Goal: Information Seeking & Learning: Learn about a topic

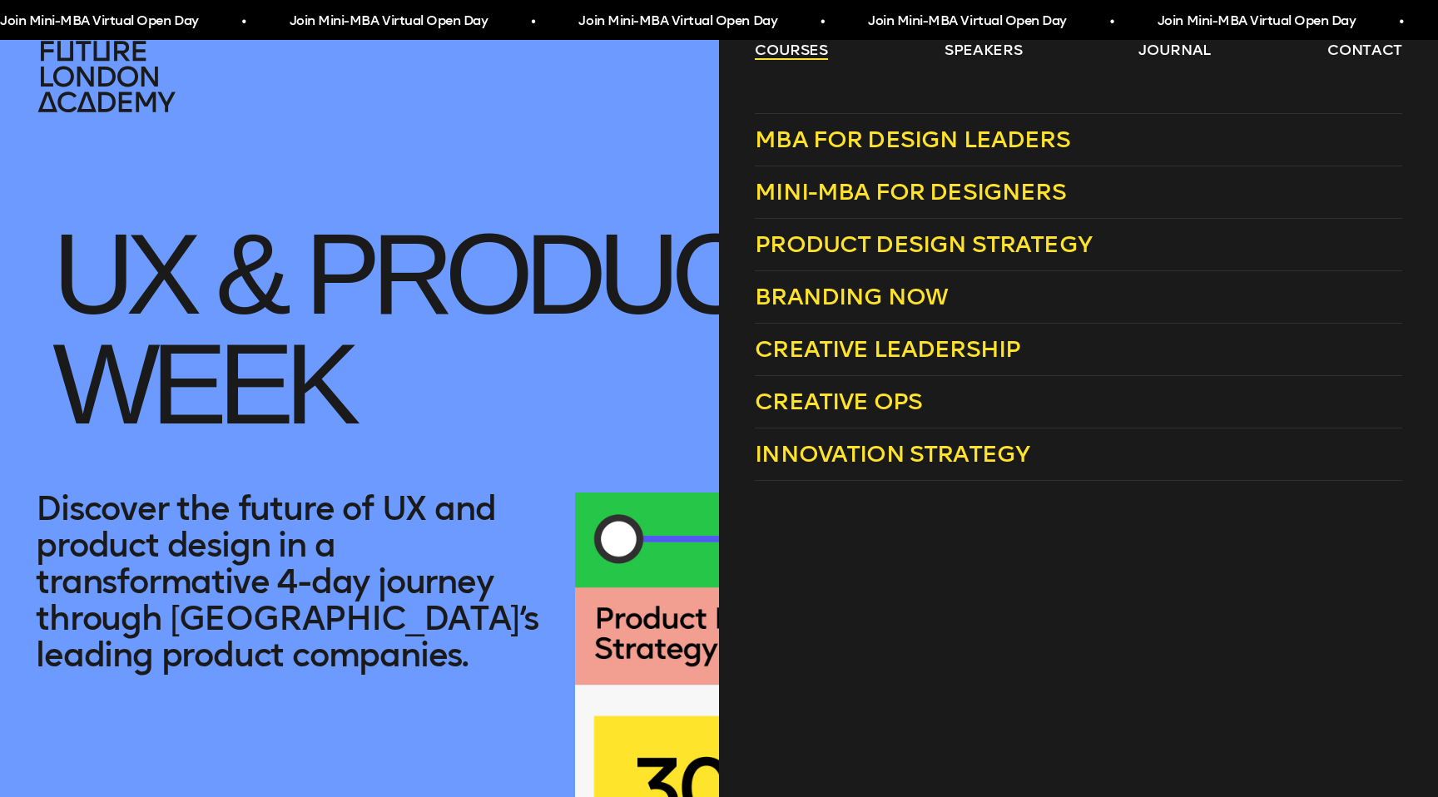
click at [807, 53] on link "courses" at bounding box center [791, 50] width 73 height 20
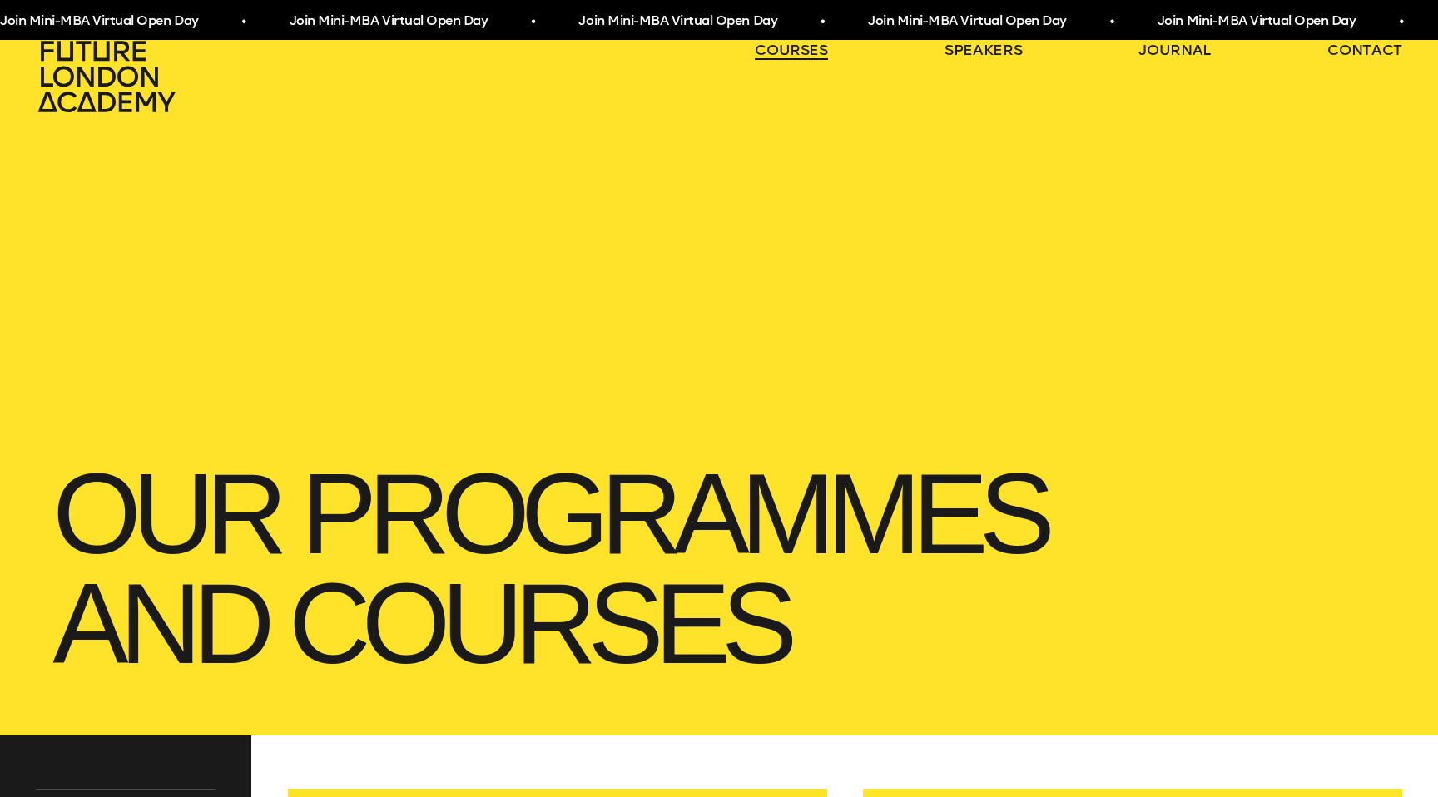
click at [807, 53] on link "courses" at bounding box center [791, 50] width 73 height 20
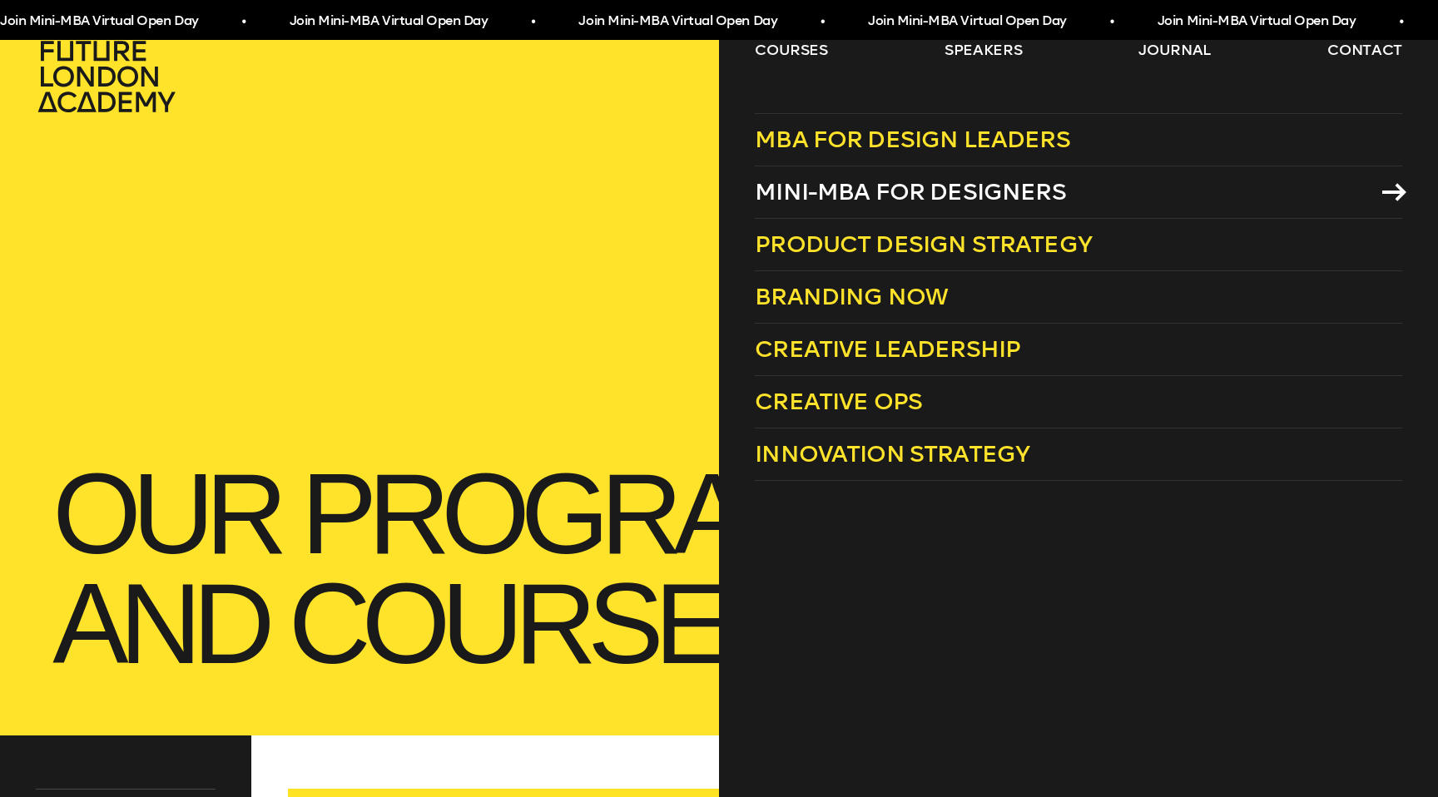
click at [868, 182] on span "Mini-MBA for Designers" at bounding box center [910, 191] width 311 height 27
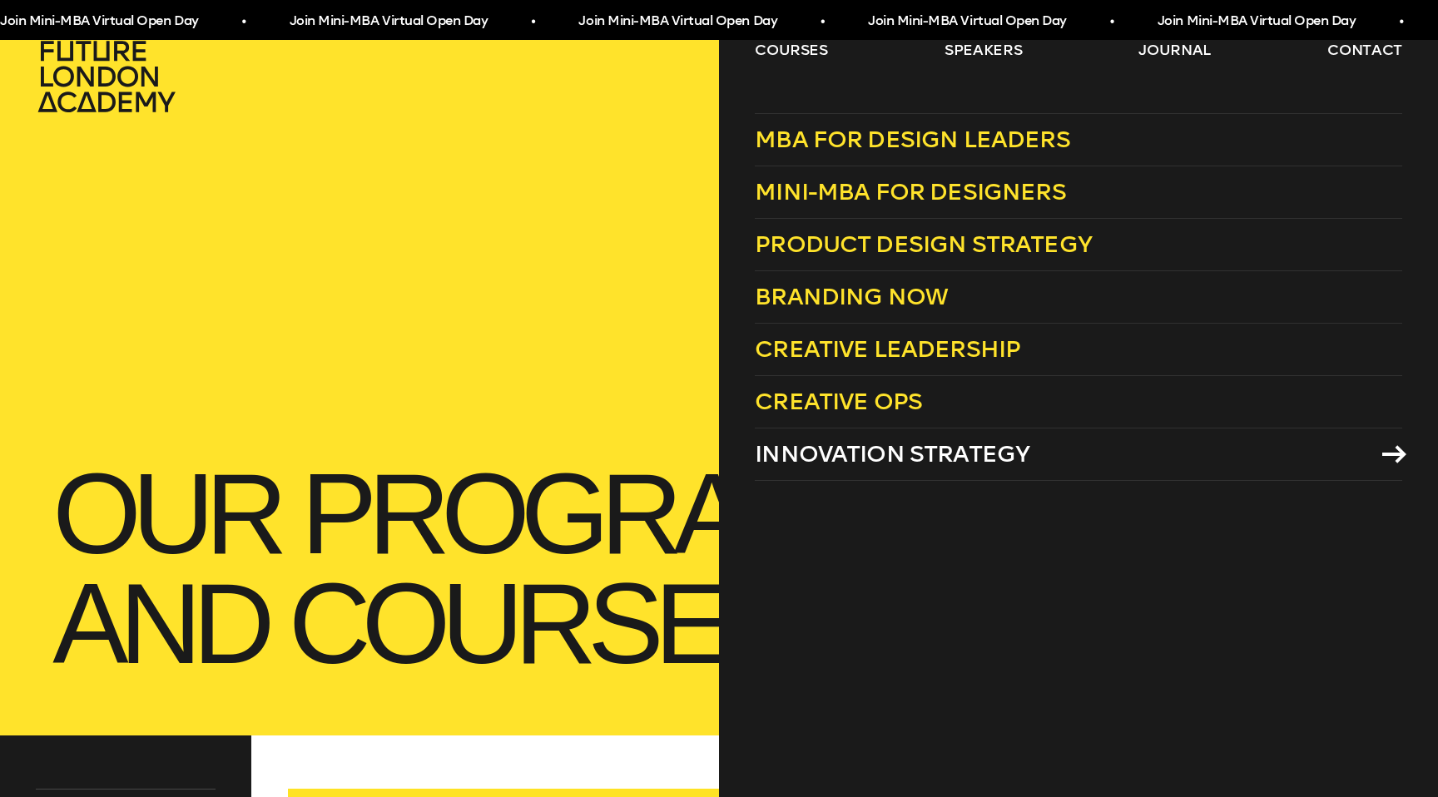
click at [903, 458] on span "Innovation Strategy" at bounding box center [892, 453] width 275 height 27
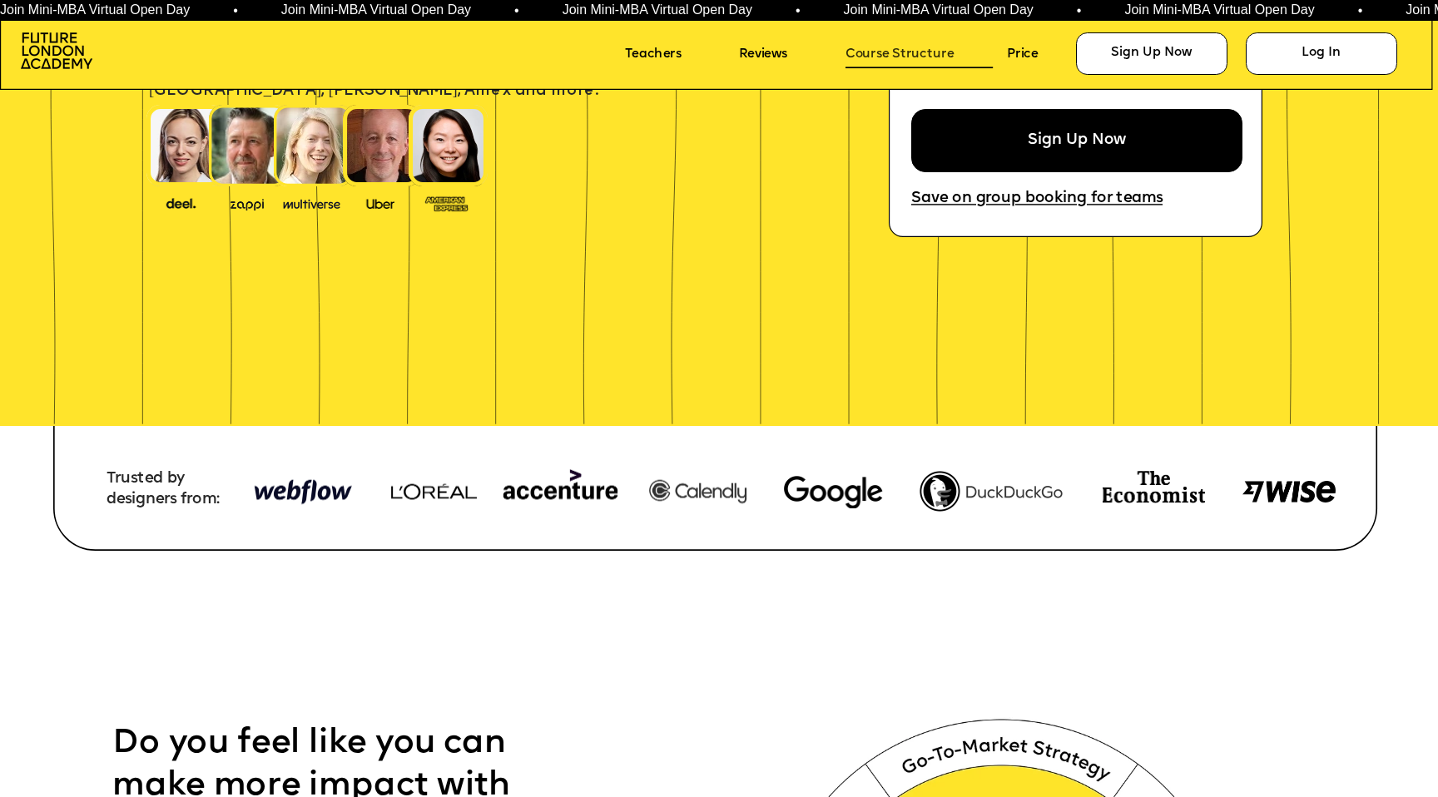
scroll to position [26, 0]
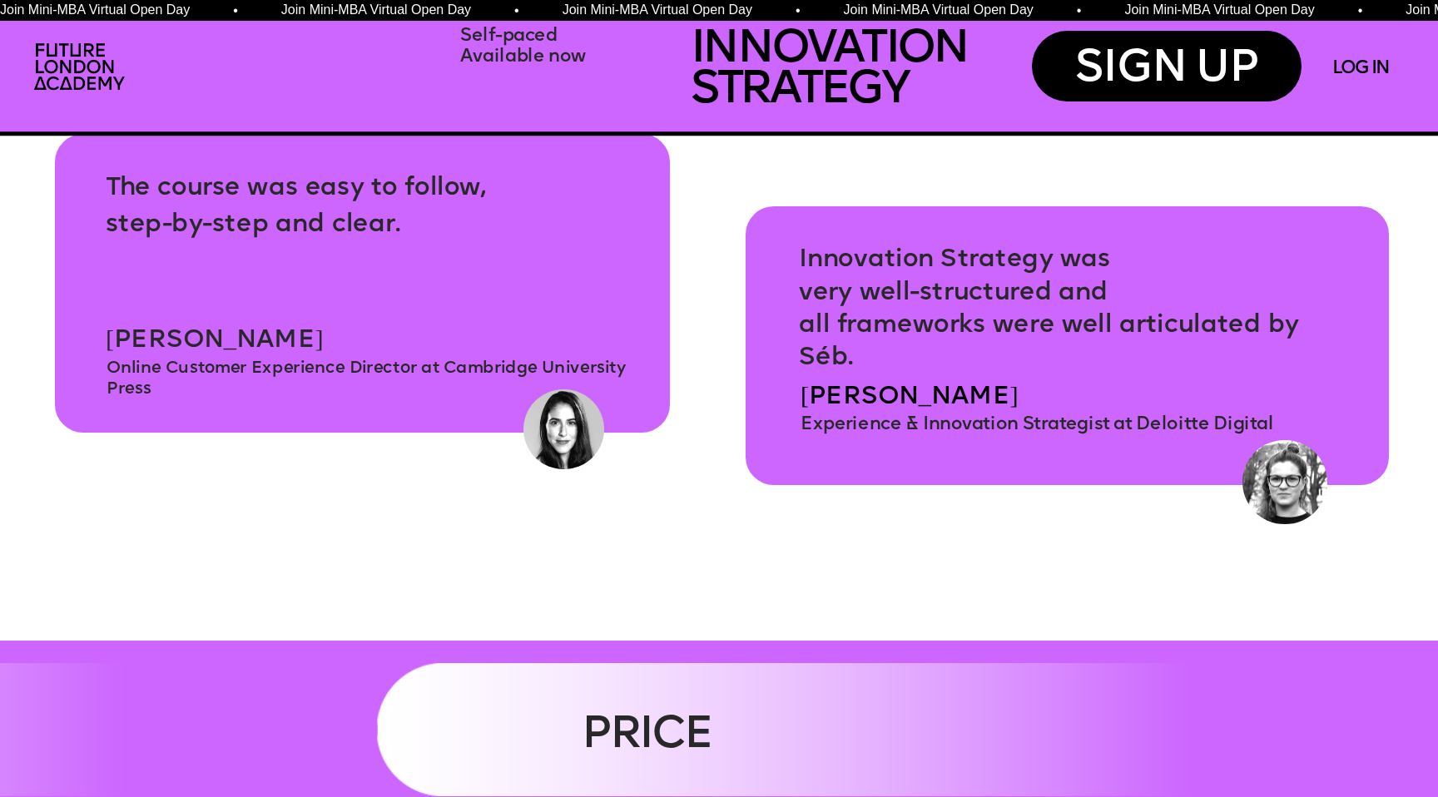
scroll to position [7636, 0]
